Goal: Information Seeking & Learning: Learn about a topic

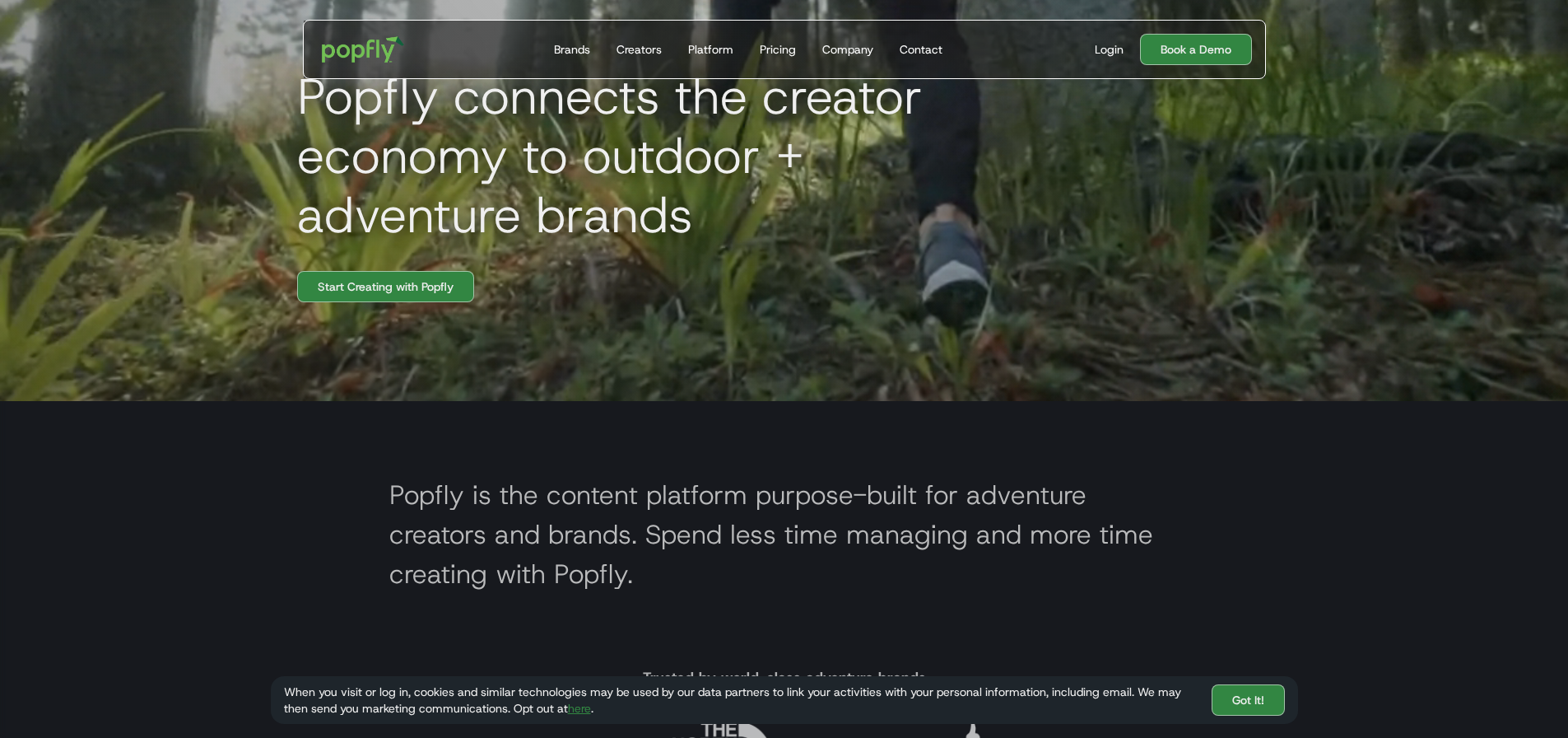
scroll to position [329, 0]
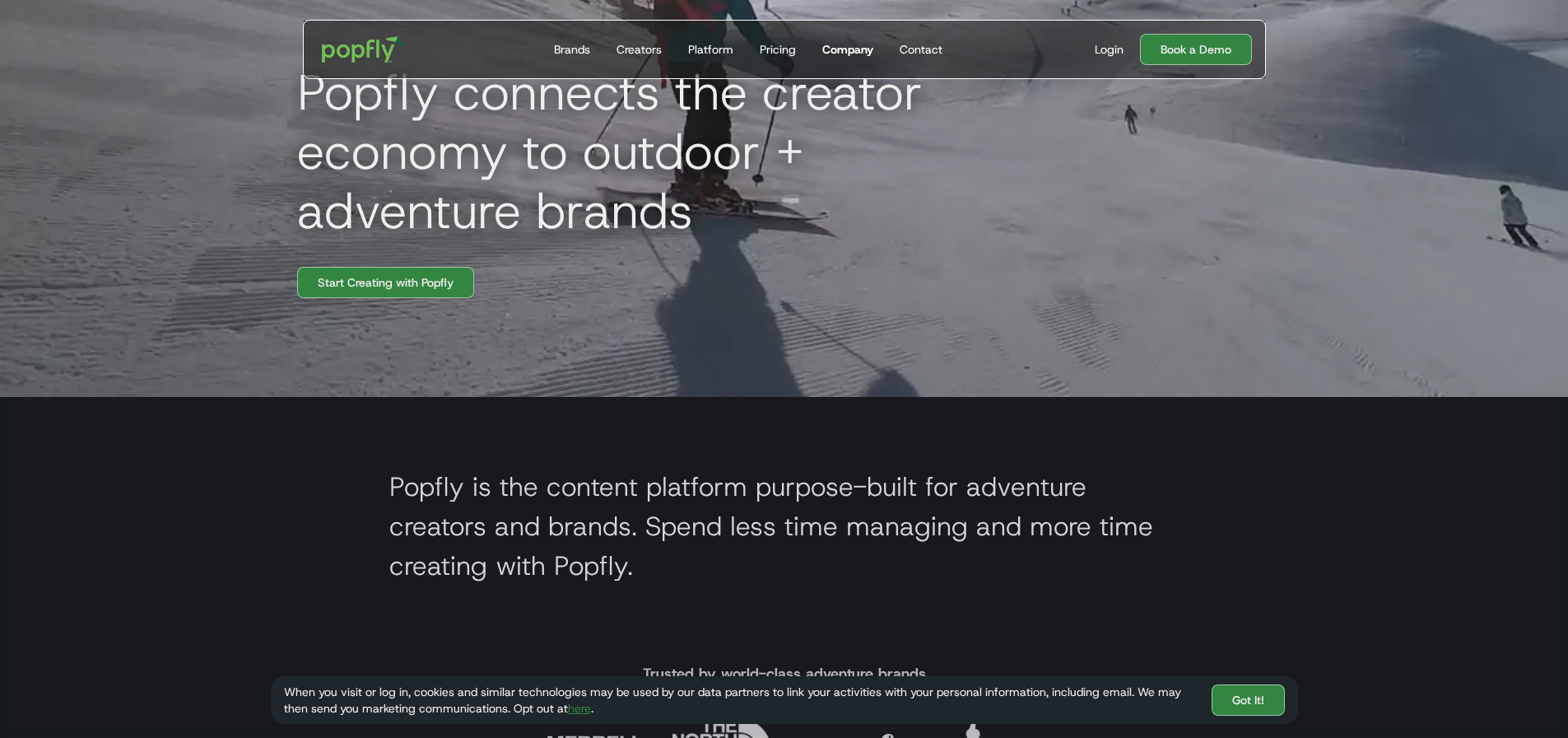
click at [839, 63] on link "Company" at bounding box center [848, 49] width 65 height 58
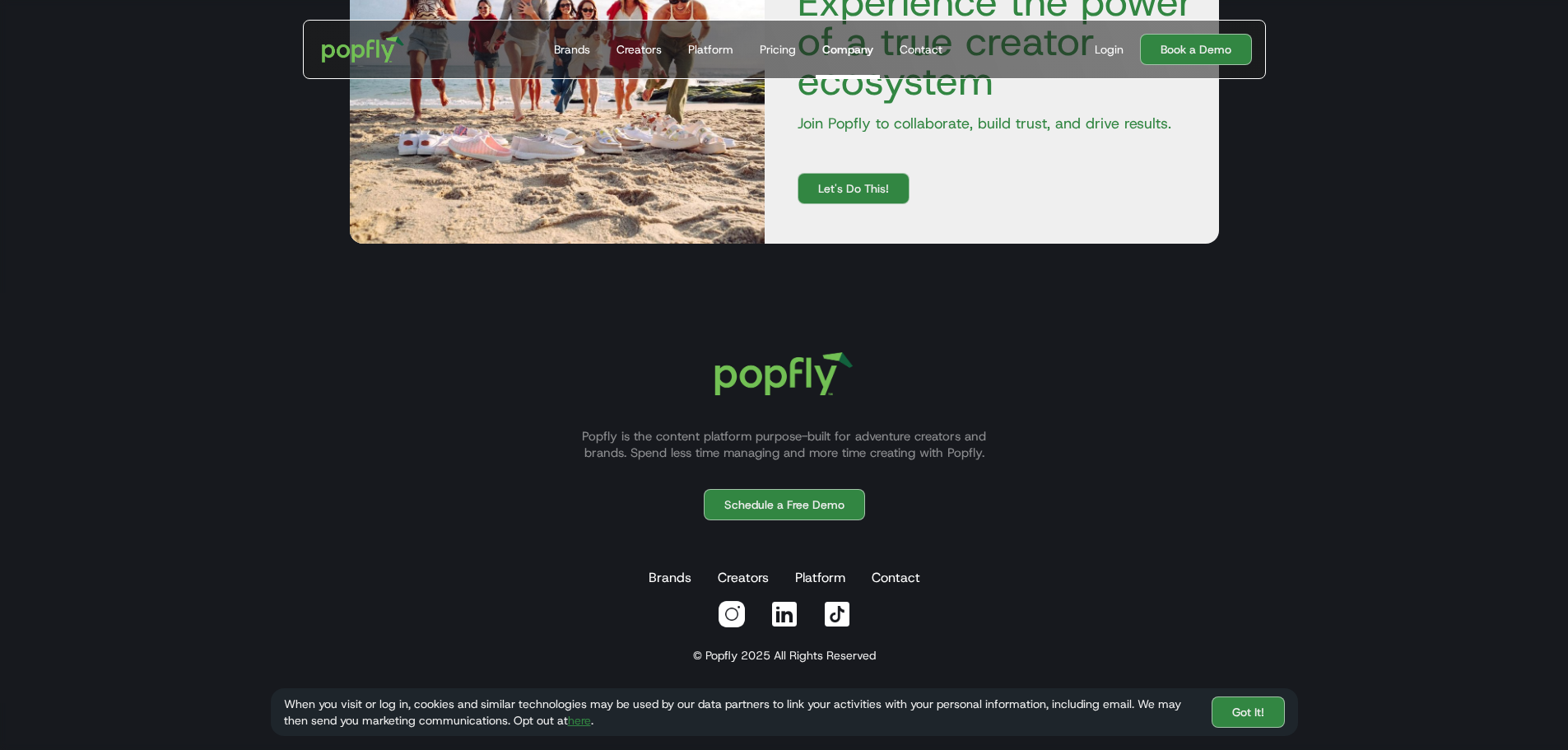
scroll to position [2579, 0]
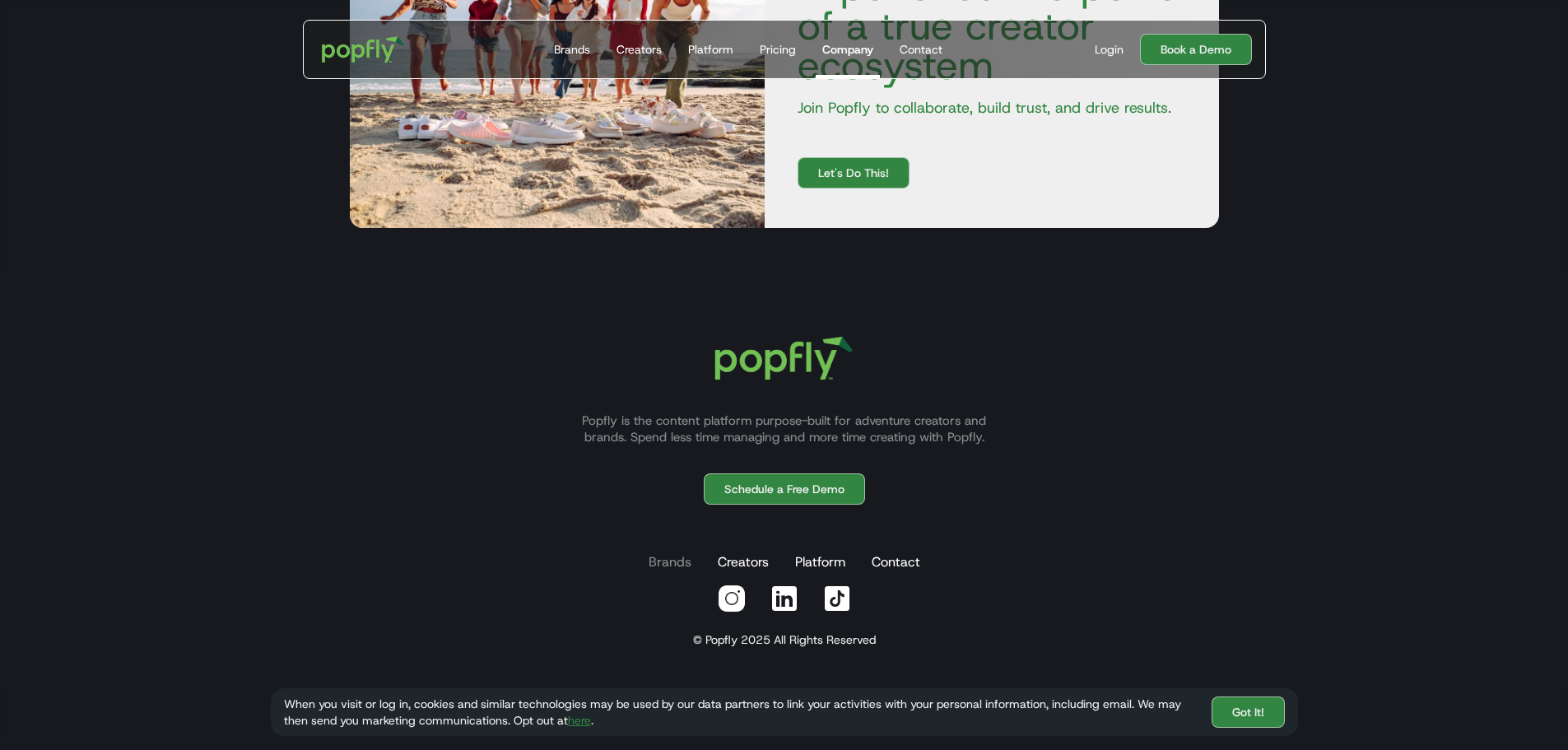
click at [665, 567] on link "Brands" at bounding box center [670, 562] width 49 height 33
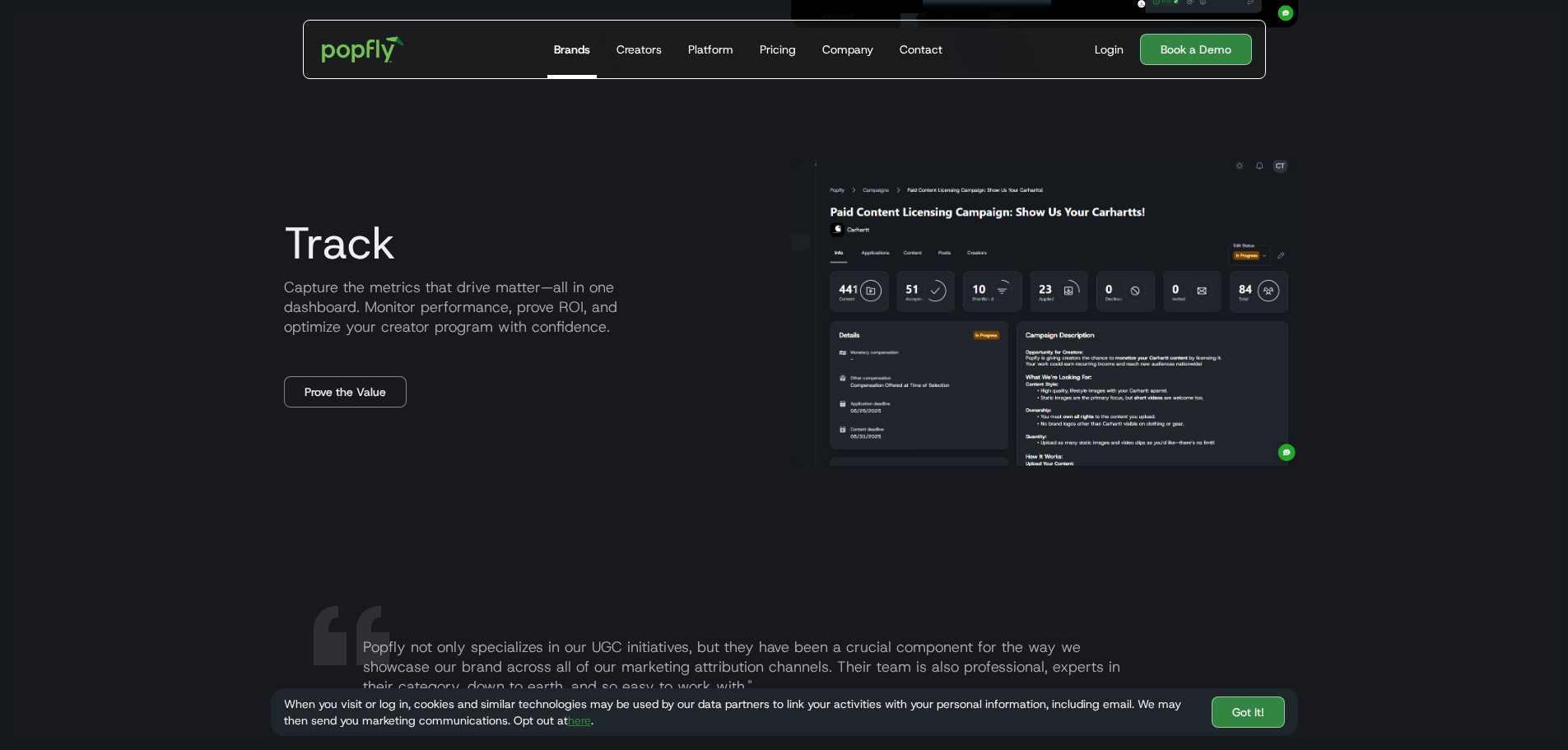
scroll to position [2224, 0]
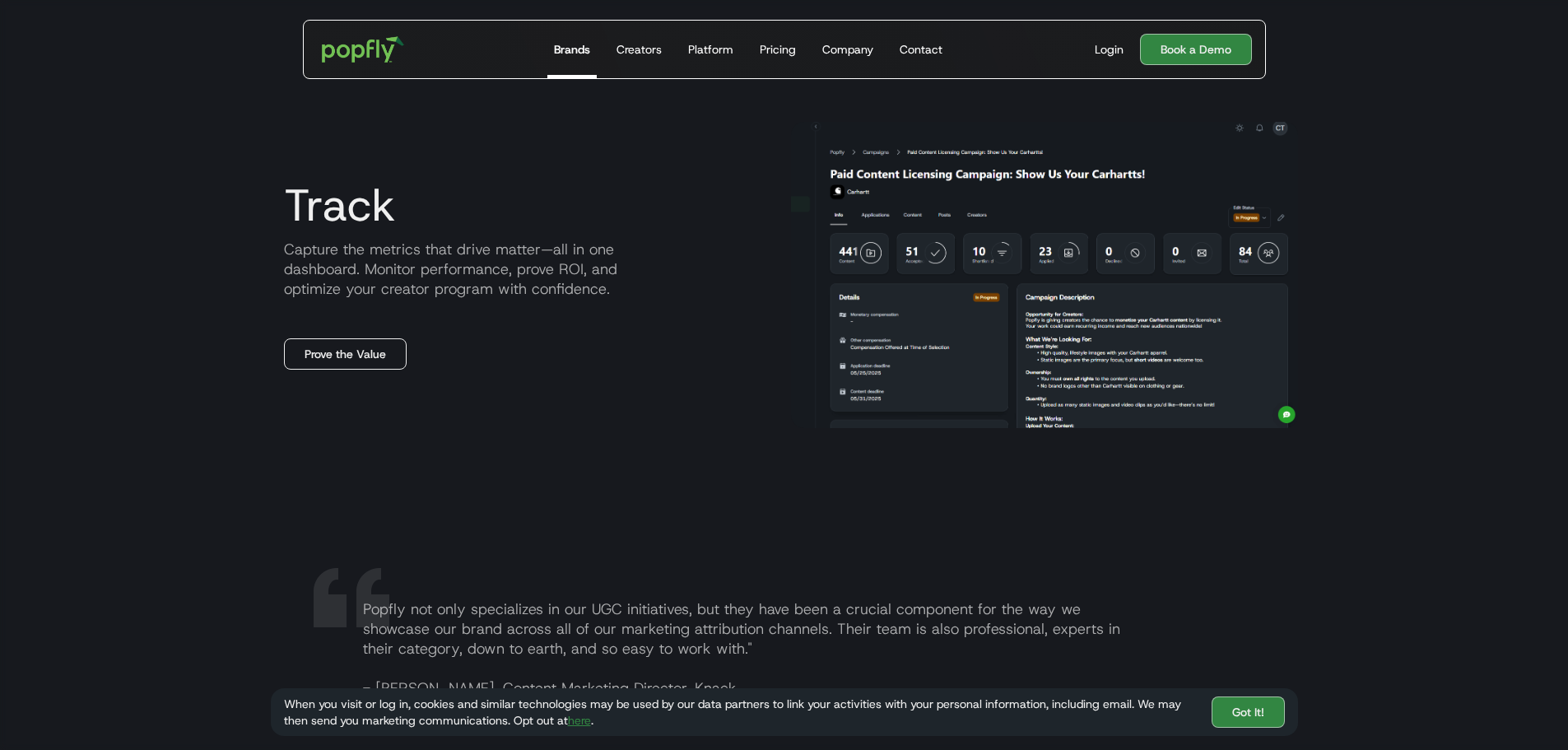
click at [388, 353] on link "Prove the Value" at bounding box center [345, 354] width 122 height 31
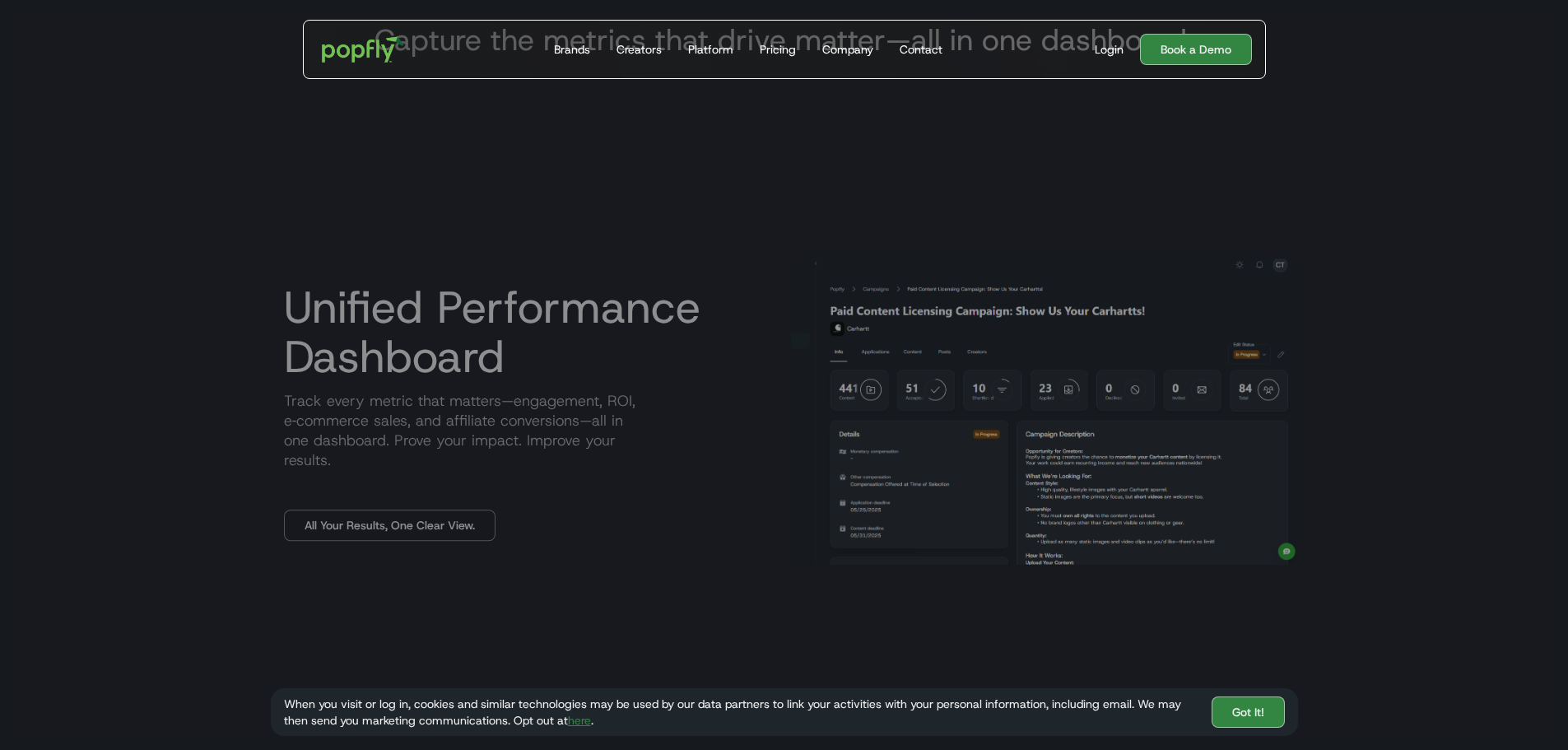
scroll to position [823, 0]
